Goal: Information Seeking & Learning: Find specific fact

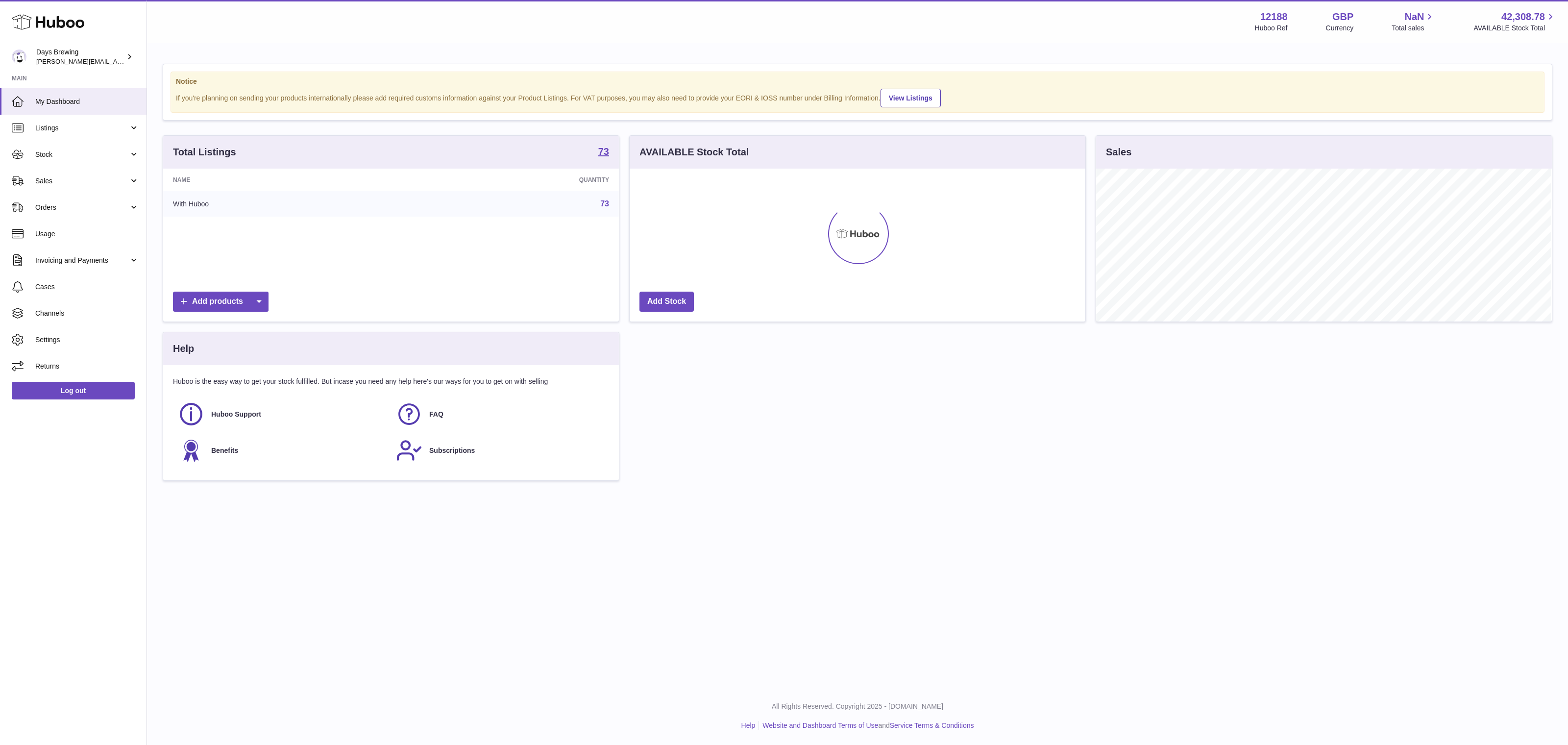
scroll to position [152, 455]
click at [108, 168] on link "Sales" at bounding box center [73, 181] width 146 height 26
click at [105, 153] on span "Stock" at bounding box center [82, 154] width 94 height 10
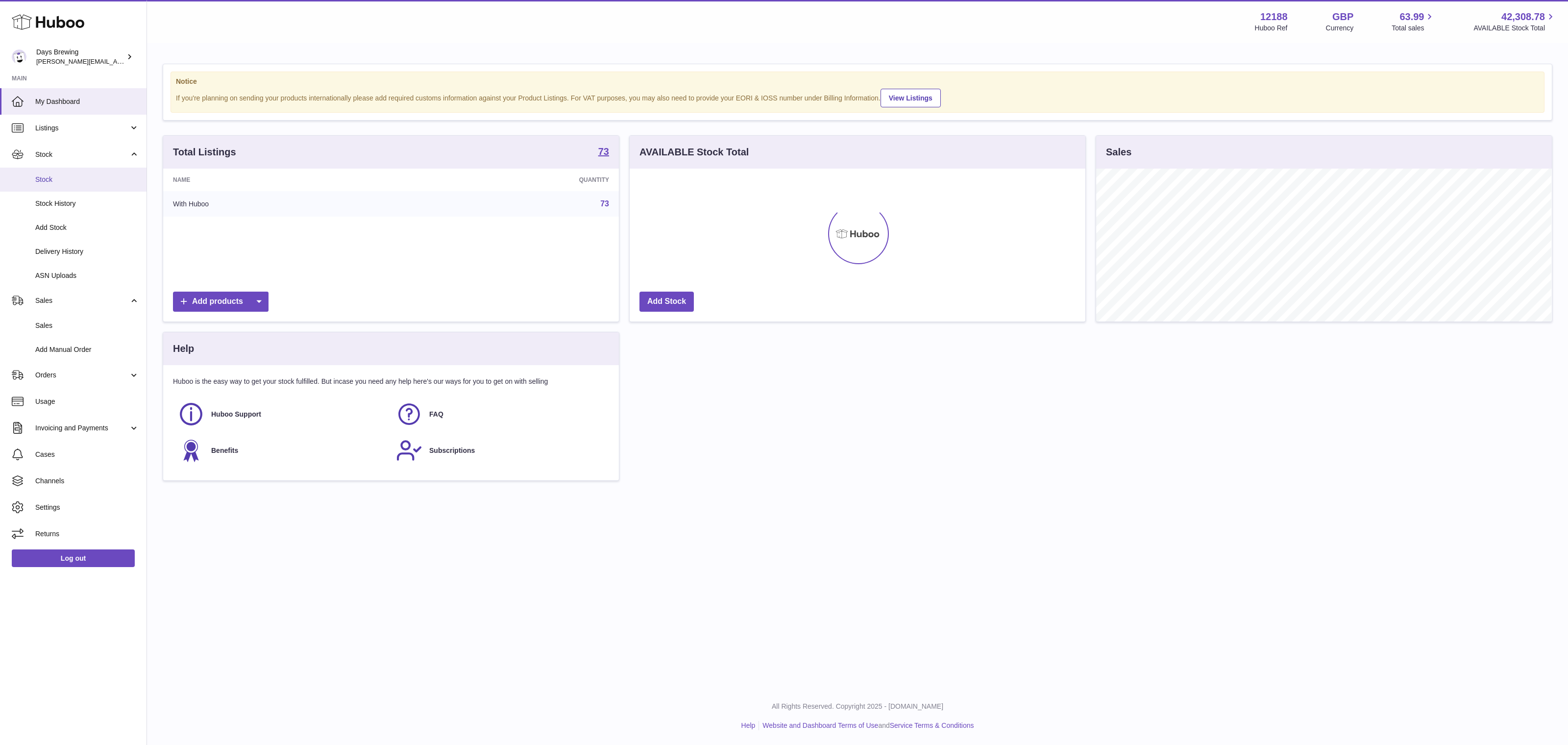
click at [98, 178] on span "Stock" at bounding box center [87, 179] width 104 height 10
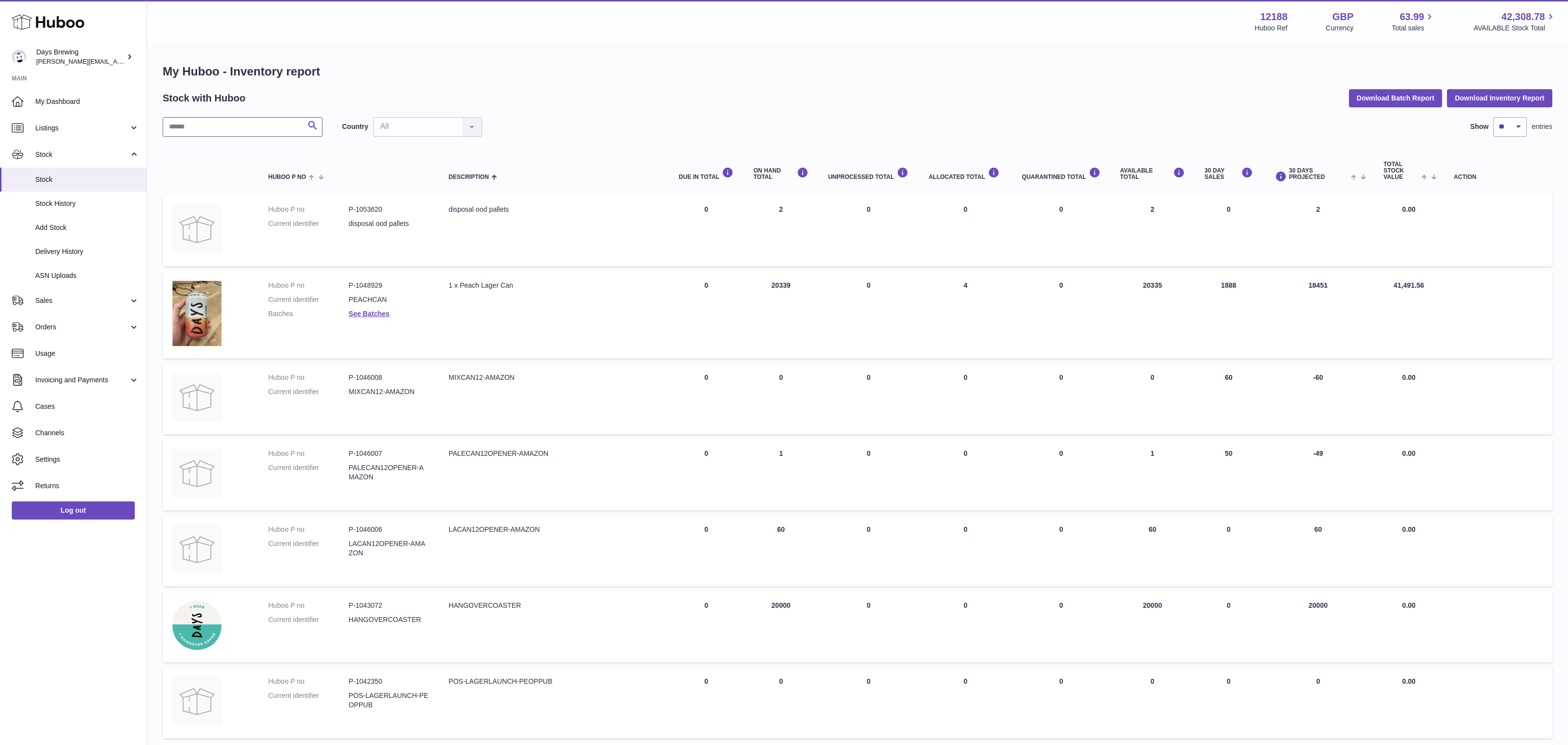
click at [228, 123] on input "text" at bounding box center [242, 127] width 159 height 20
type input "*****"
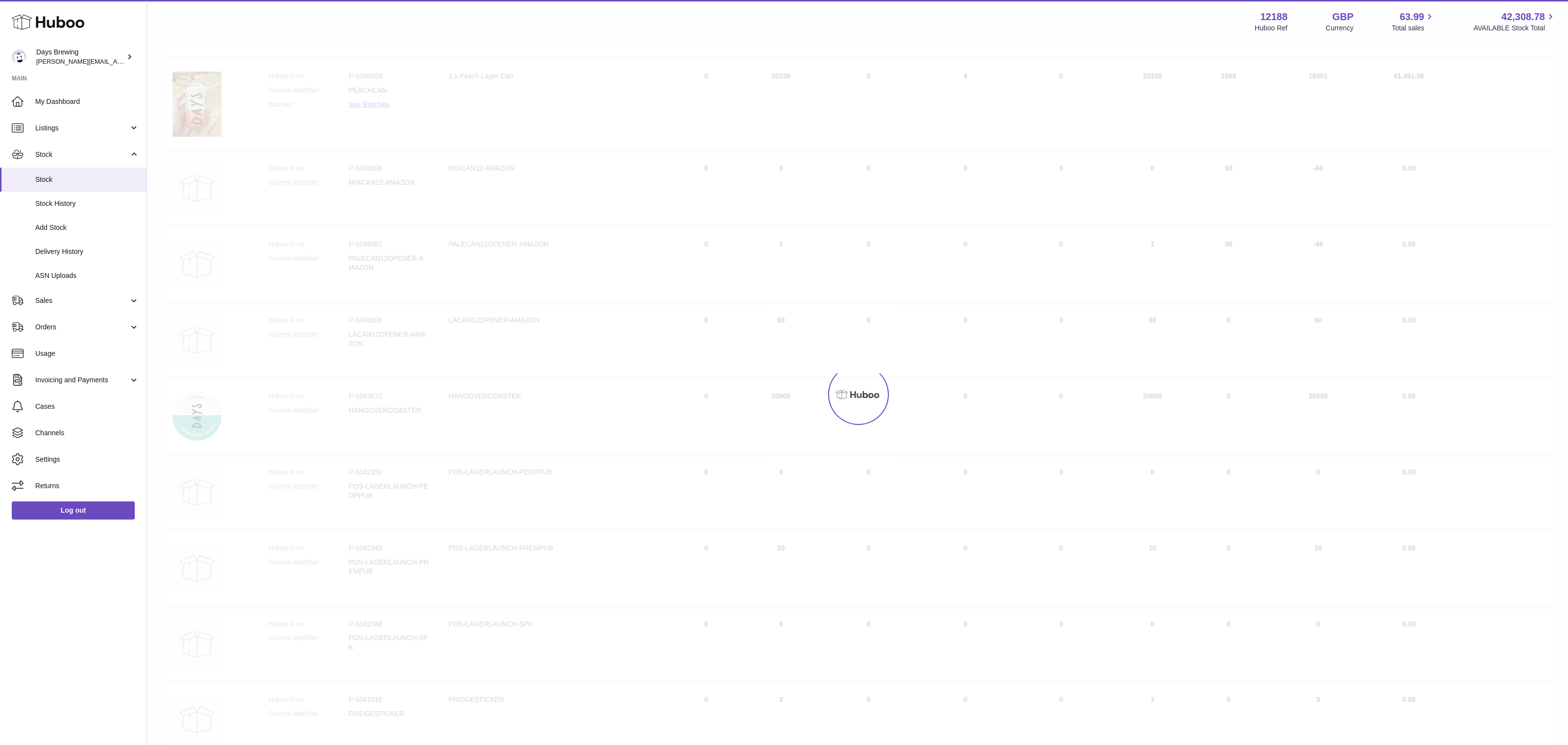
scroll to position [329, 0]
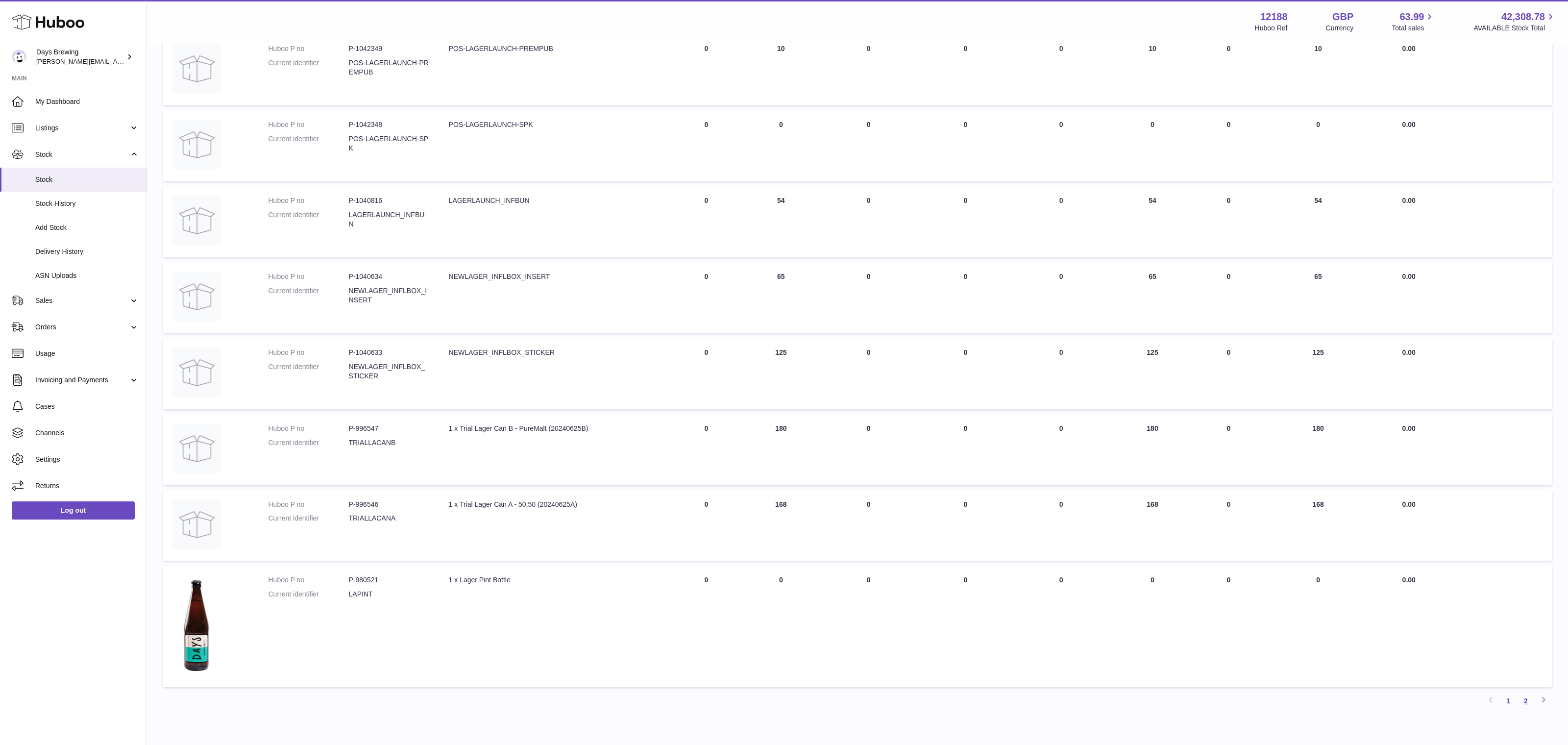
click at [1529, 703] on link "2" at bounding box center [1526, 701] width 18 height 18
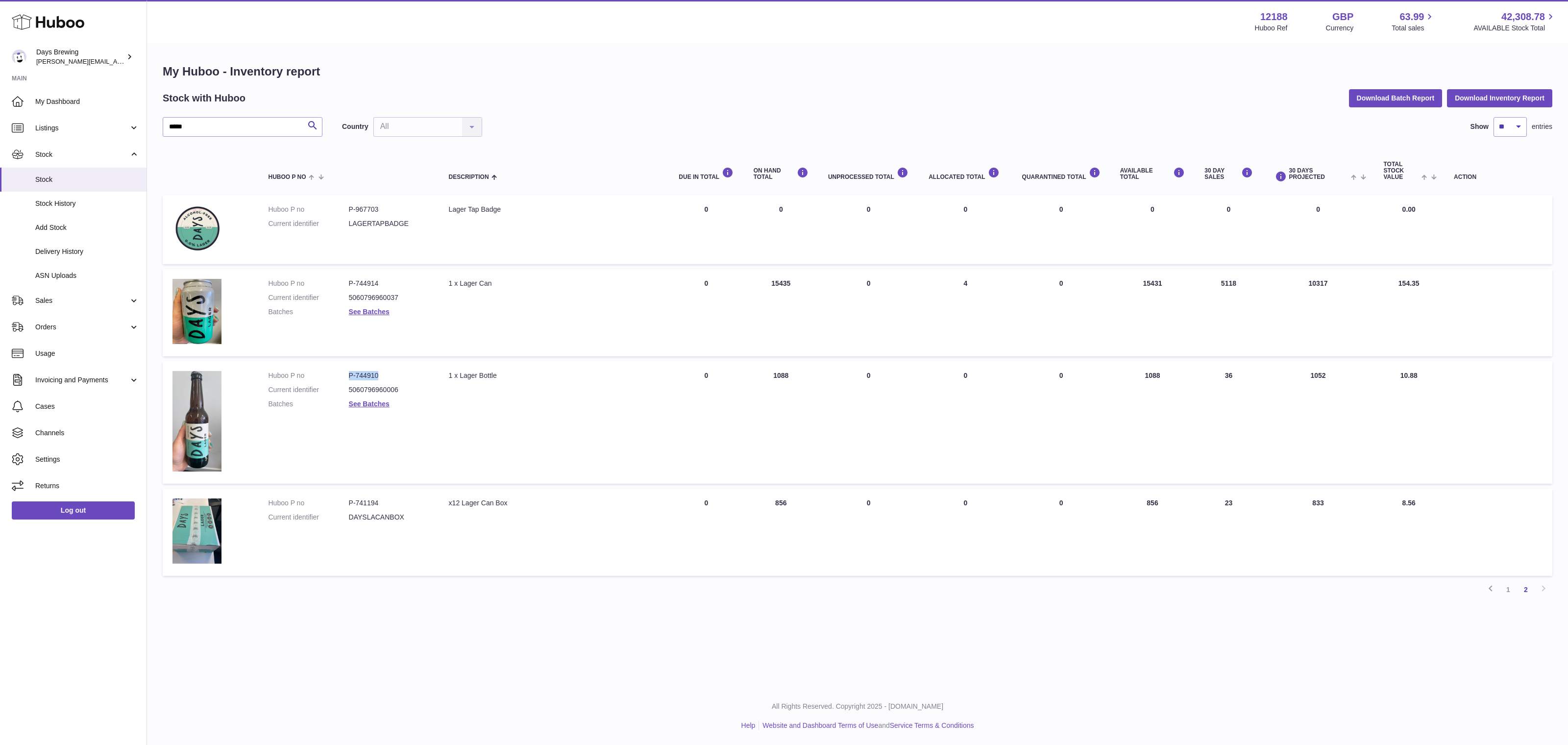
drag, startPoint x: 392, startPoint y: 376, endPoint x: 348, endPoint y: 376, distance: 44.0
click at [349, 376] on dd "P-744910" at bounding box center [389, 375] width 80 height 10
copy dd "P-744910"
